Goal: Task Accomplishment & Management: Complete application form

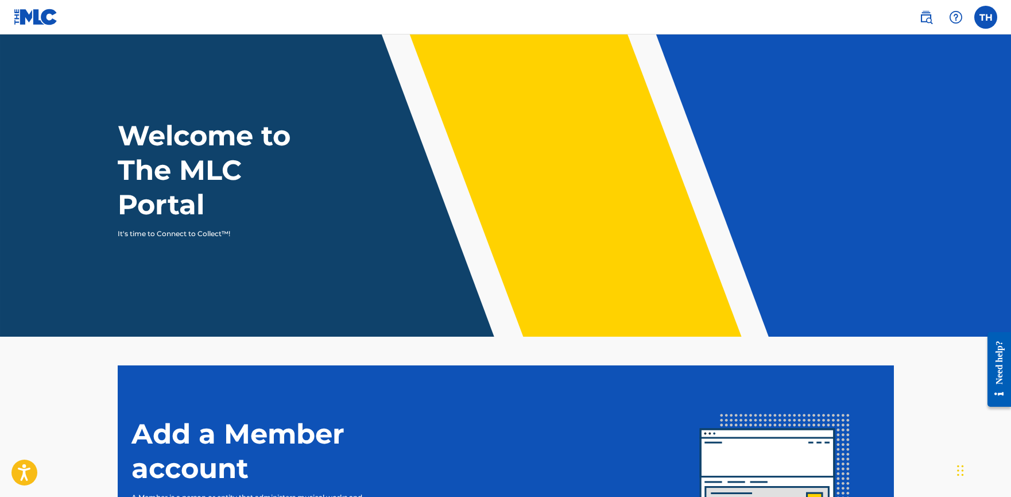
click at [47, 13] on img at bounding box center [36, 17] width 44 height 17
click at [989, 18] on label at bounding box center [985, 17] width 23 height 23
click at [986, 17] on input "TH [PERSON_NAME] [EMAIL_ADDRESS][DOMAIN_NAME] Notification Preferences Profile …" at bounding box center [986, 17] width 0 height 0
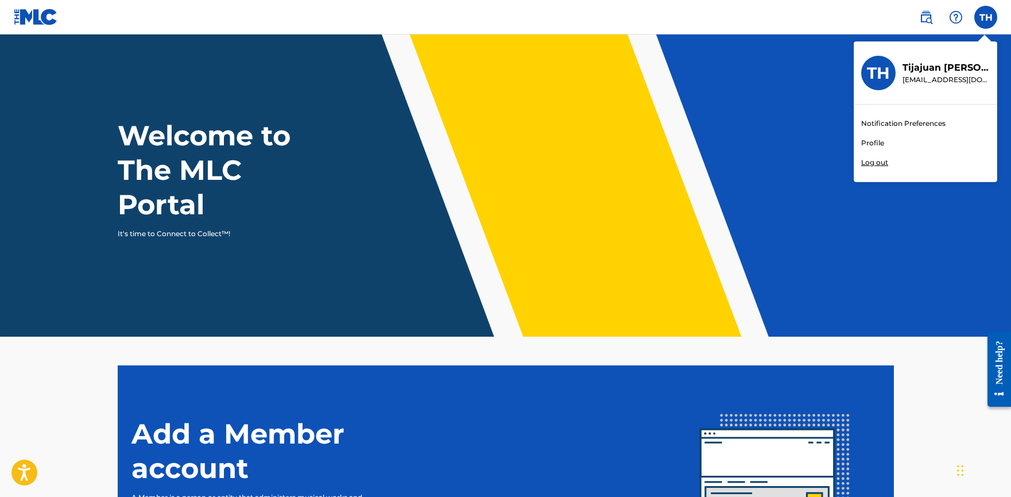
click at [661, 99] on header "Welcome to The MLC Portal It's time to Connect to Collect™!" at bounding box center [505, 185] width 1011 height 302
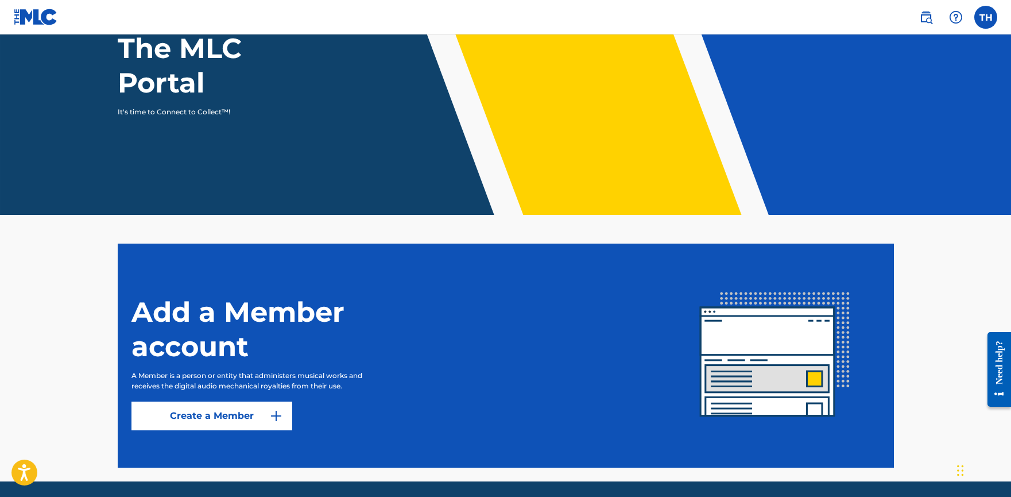
scroll to position [161, 0]
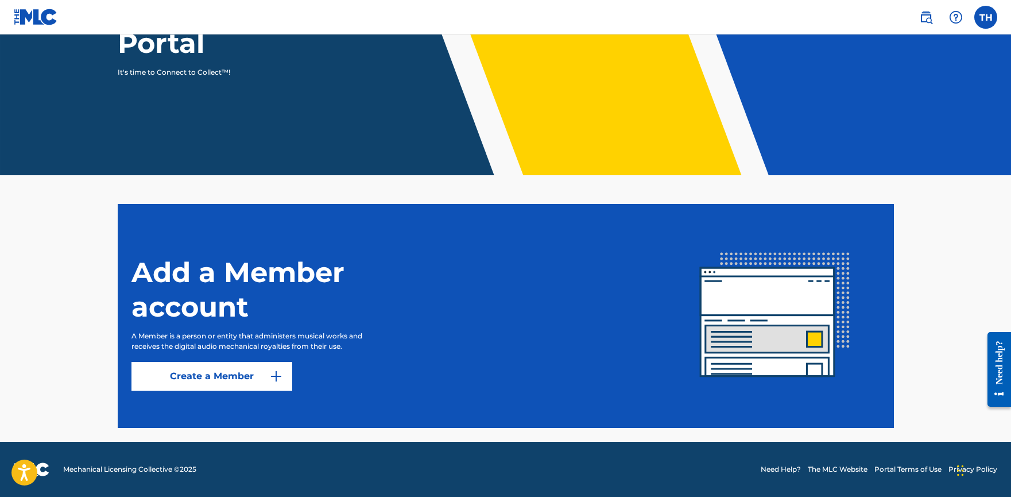
click at [304, 305] on h1 "Add a Member account" at bounding box center [274, 289] width 287 height 69
click at [437, 278] on div "Add a Member account A Member is a person or entity that administers musical wo…" at bounding box center [400, 315] width 539 height 149
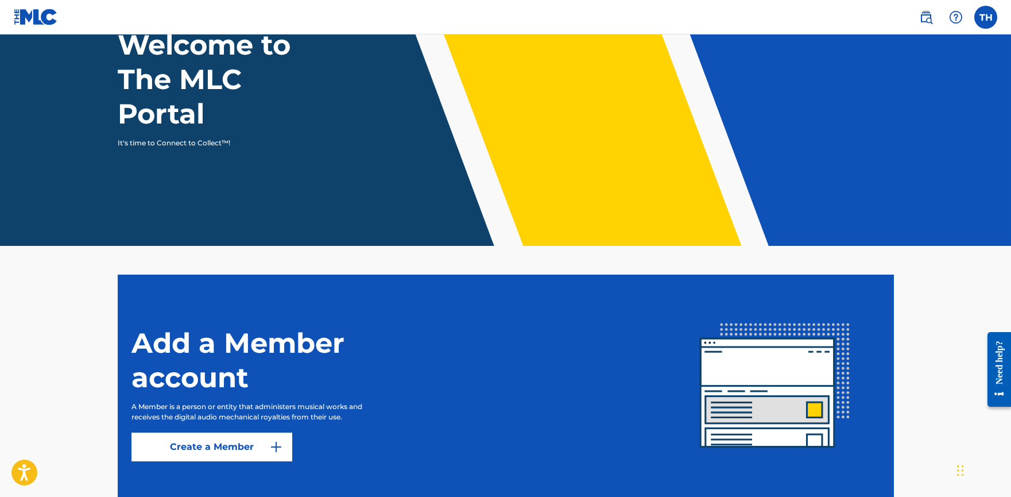
scroll to position [0, 0]
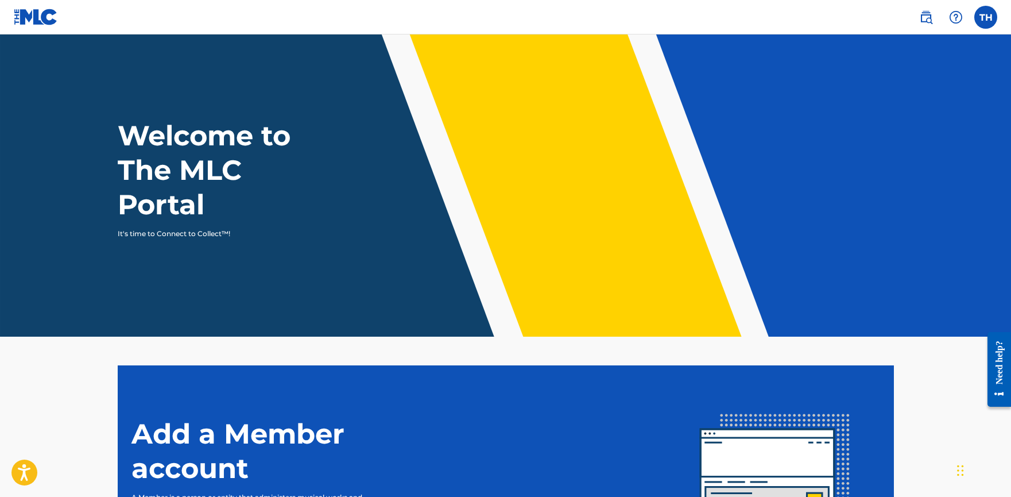
click at [198, 200] on h1 "Welcome to The MLC Portal" at bounding box center [225, 169] width 215 height 103
click at [988, 22] on label at bounding box center [985, 17] width 23 height 23
click at [986, 17] on input "TH [PERSON_NAME] [EMAIL_ADDRESS][DOMAIN_NAME] Notification Preferences Profile …" at bounding box center [986, 17] width 0 height 0
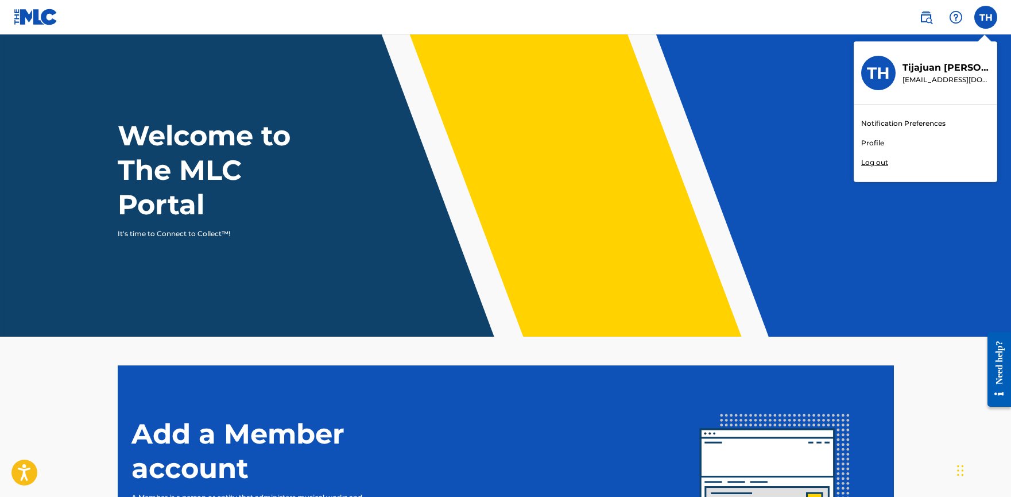
click at [989, 24] on div "TH TH [PERSON_NAME] [EMAIL_ADDRESS][DOMAIN_NAME] Notification Preferences Profi…" at bounding box center [985, 17] width 23 height 23
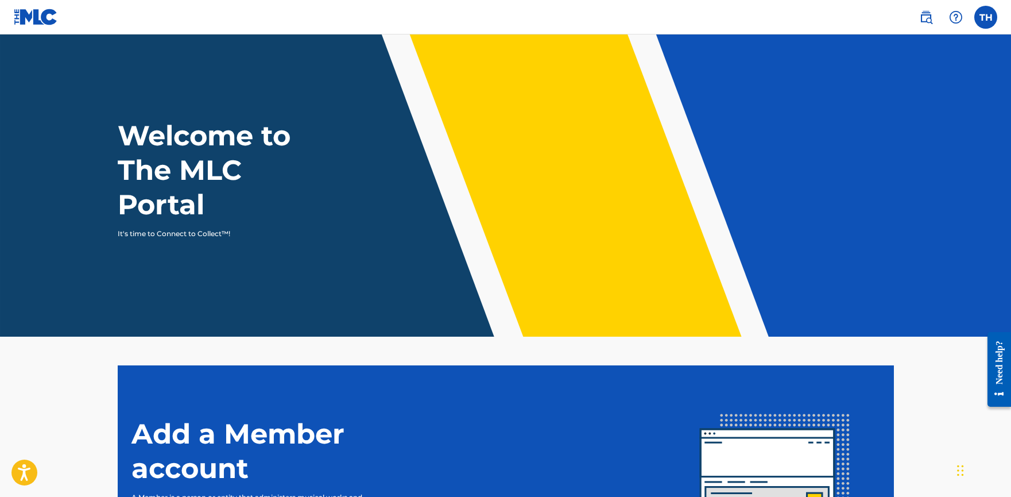
click at [989, 24] on label at bounding box center [985, 17] width 23 height 23
click at [986, 17] on input "TH [PERSON_NAME] [EMAIL_ADDRESS][DOMAIN_NAME] Notification Preferences Profile …" at bounding box center [986, 17] width 0 height 0
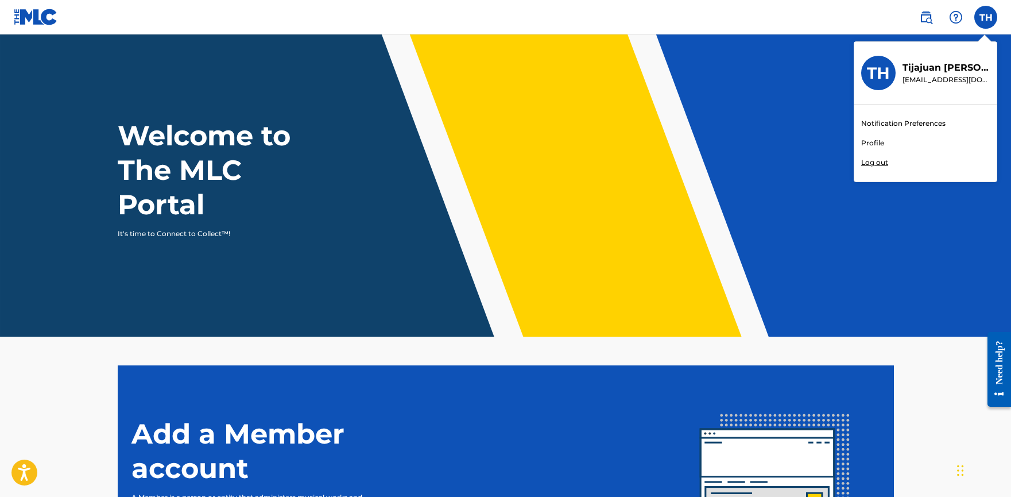
click at [873, 146] on link "Profile" at bounding box center [872, 143] width 23 height 10
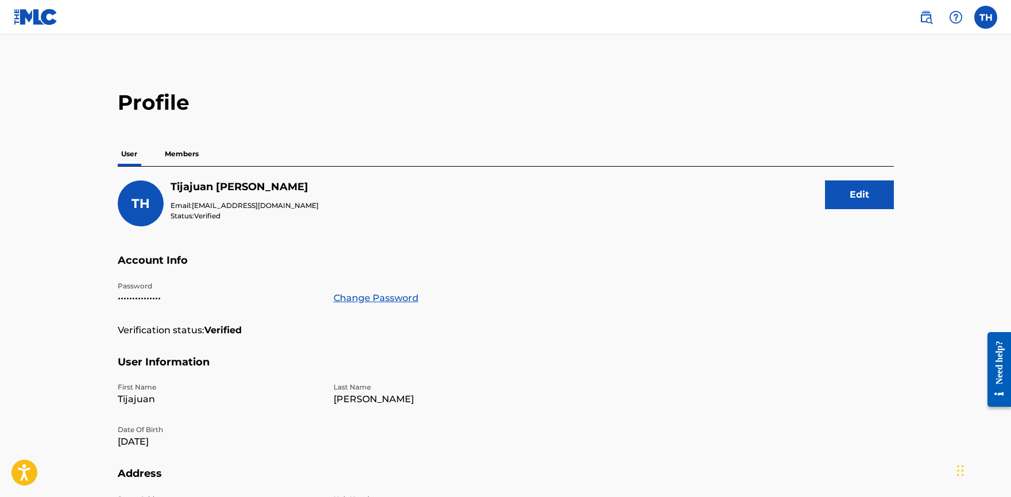
click at [179, 156] on p "Members" at bounding box center [181, 154] width 41 height 24
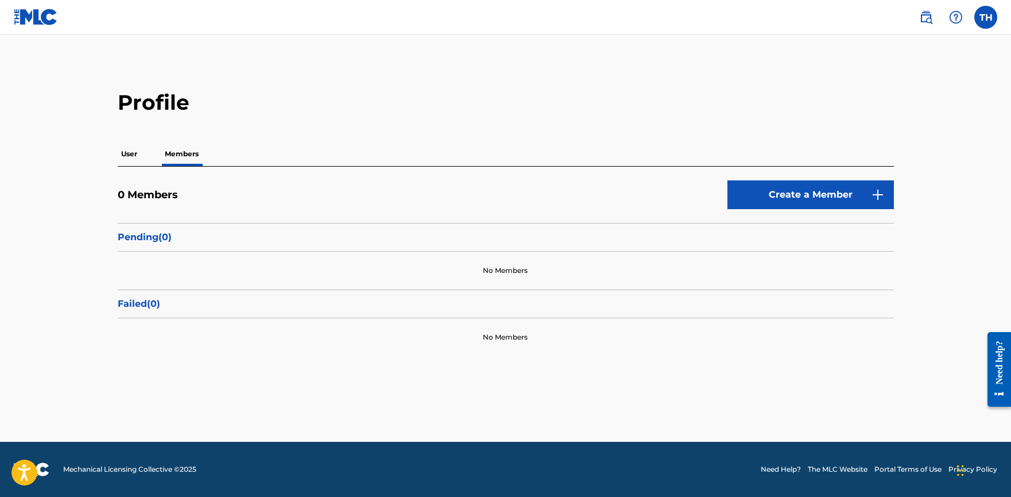
click at [774, 202] on link "Create a Member" at bounding box center [810, 194] width 166 height 29
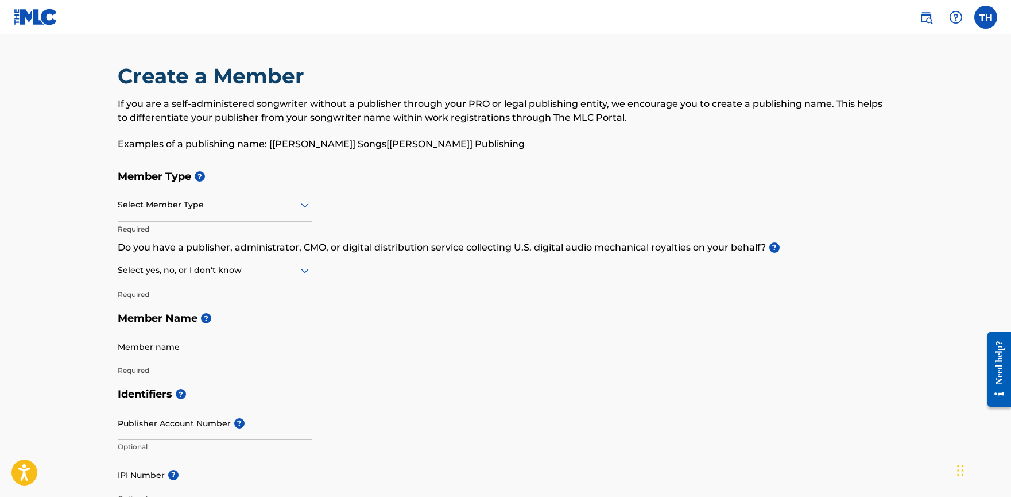
click at [222, 213] on div "Select Member Type" at bounding box center [215, 205] width 194 height 33
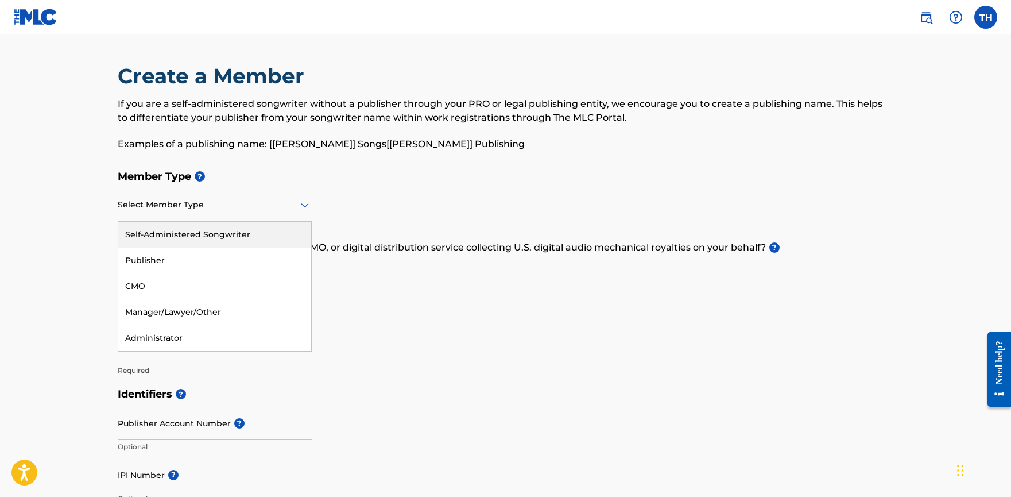
click at [235, 231] on div "Self-Administered Songwriter" at bounding box center [214, 235] width 193 height 26
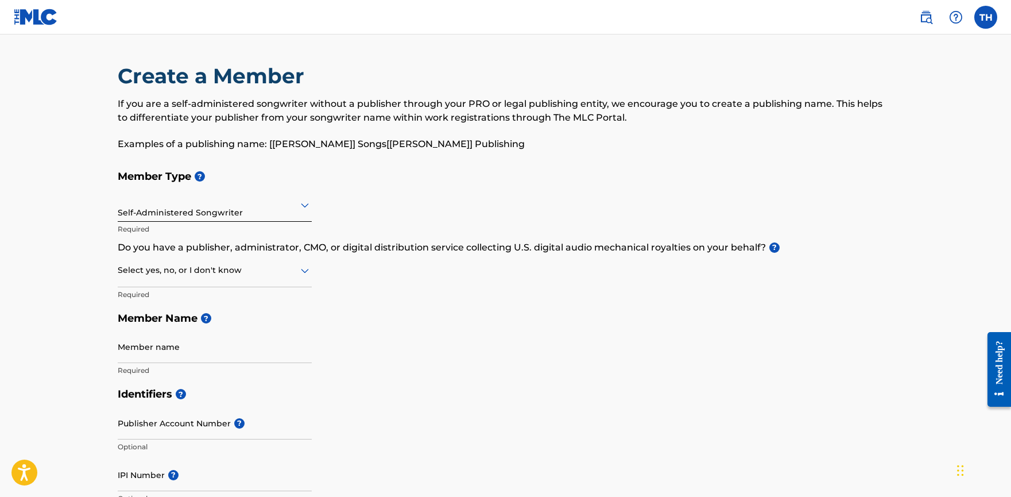
click at [280, 271] on div at bounding box center [215, 270] width 194 height 14
click at [222, 299] on div "Yes" at bounding box center [214, 300] width 193 height 26
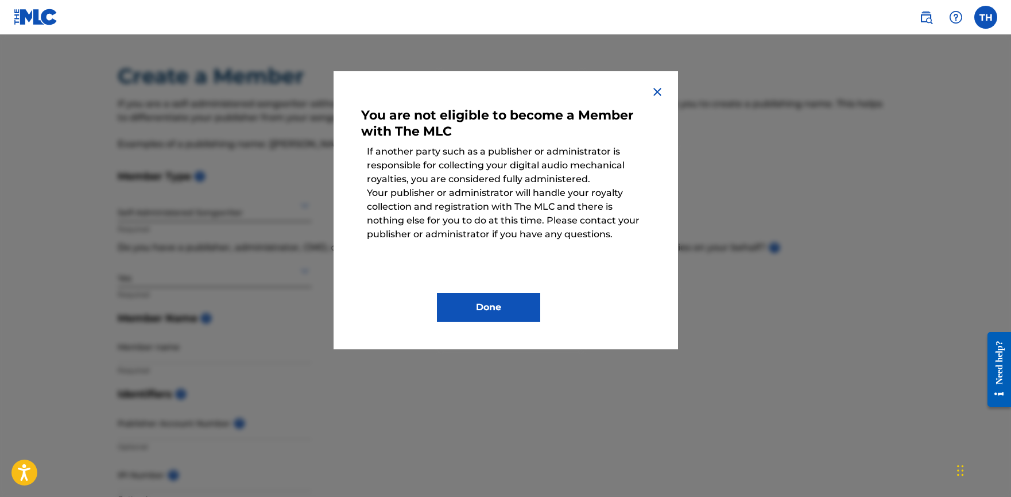
click at [479, 313] on button "Done" at bounding box center [488, 307] width 103 height 29
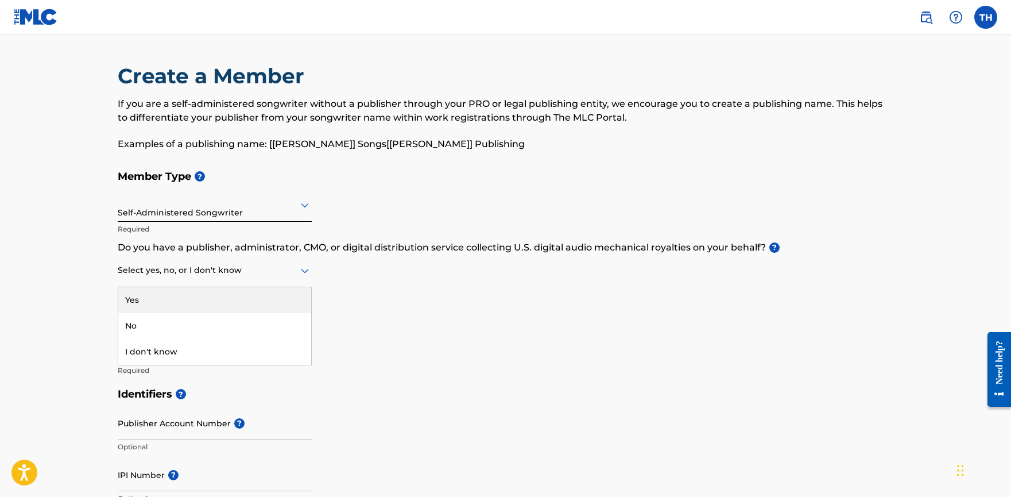
click at [239, 273] on div at bounding box center [215, 270] width 194 height 14
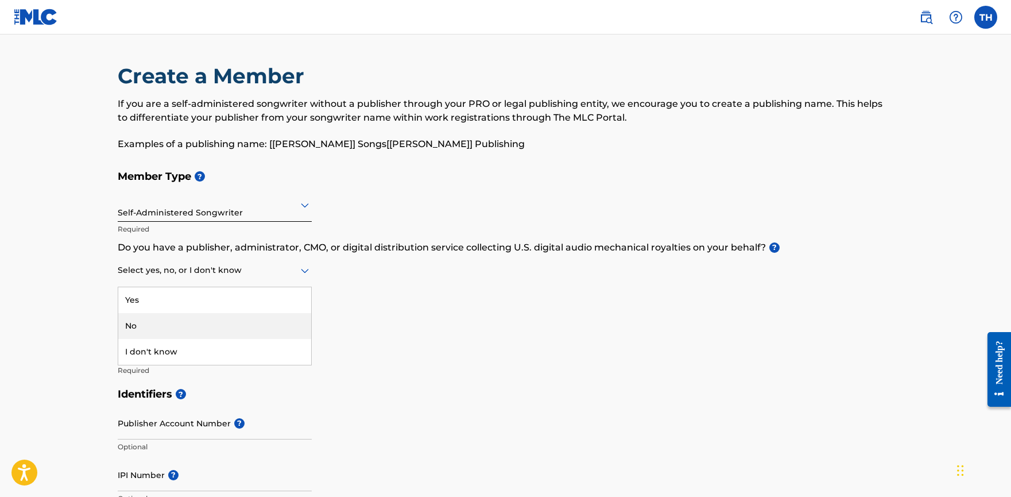
click at [199, 328] on div "No" at bounding box center [214, 326] width 193 height 26
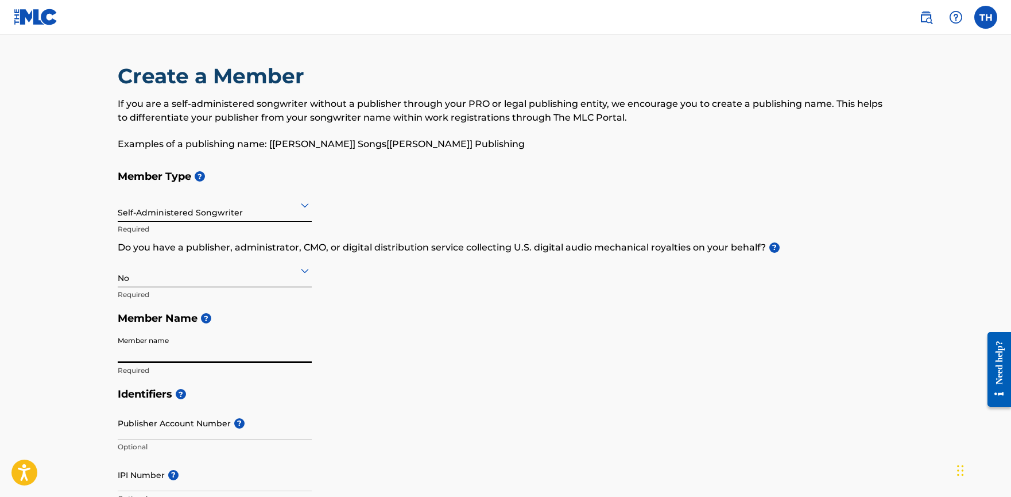
click at [219, 349] on input "Member name" at bounding box center [215, 346] width 194 height 33
type input "[PERSON_NAME]"
type input "[GEOGRAPHIC_DATA][STREET_ADDRESS]"
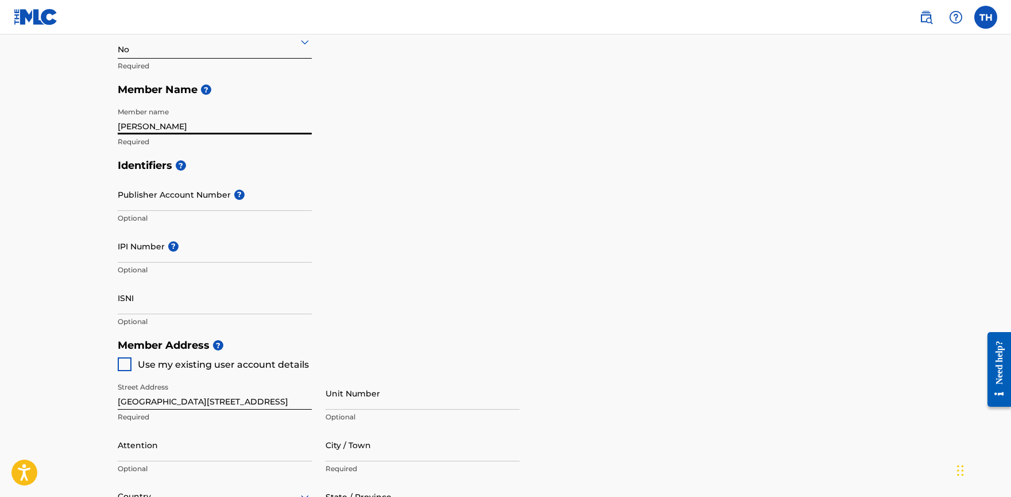
scroll to position [230, 0]
click at [284, 203] on input "Publisher Account Number ?" at bounding box center [215, 193] width 194 height 33
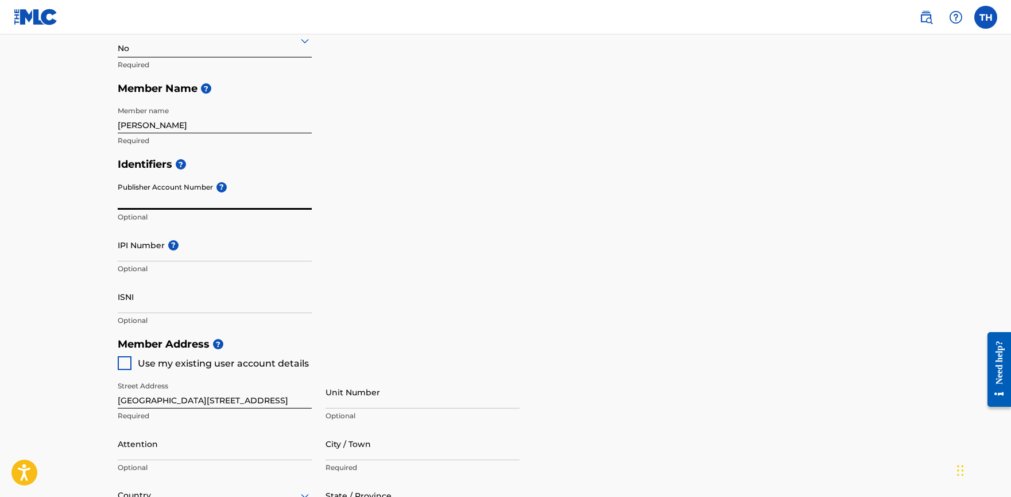
click at [424, 203] on div "Identifiers ? Publisher Account Number ? Optional IPI Number ? Optional ISNI Op…" at bounding box center [506, 242] width 776 height 180
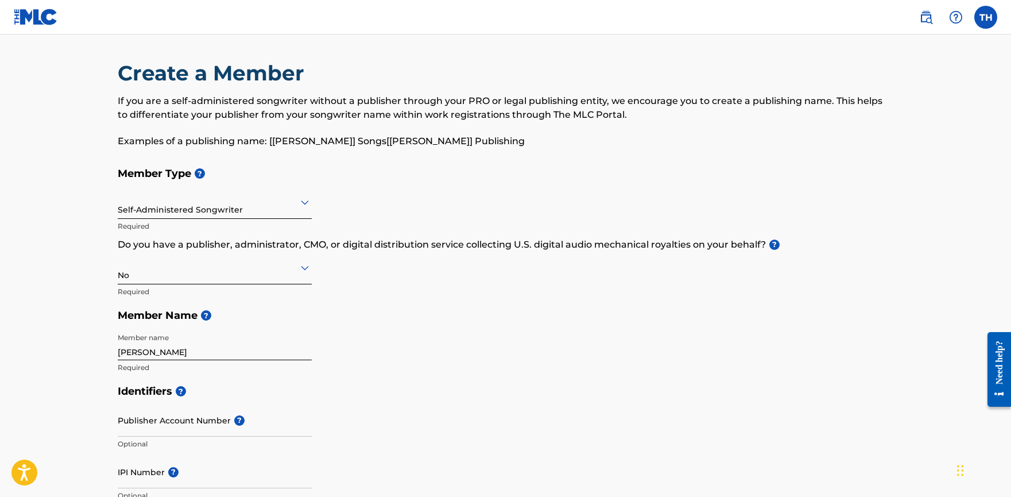
scroll to position [0, 0]
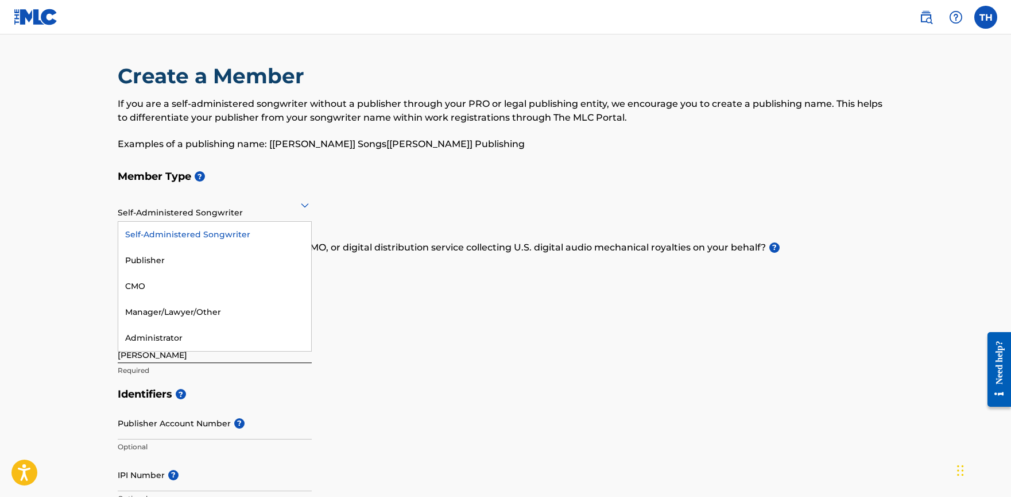
click at [281, 208] on div at bounding box center [215, 205] width 194 height 14
click at [260, 260] on div "Publisher" at bounding box center [214, 260] width 193 height 26
